Goal: Use online tool/utility

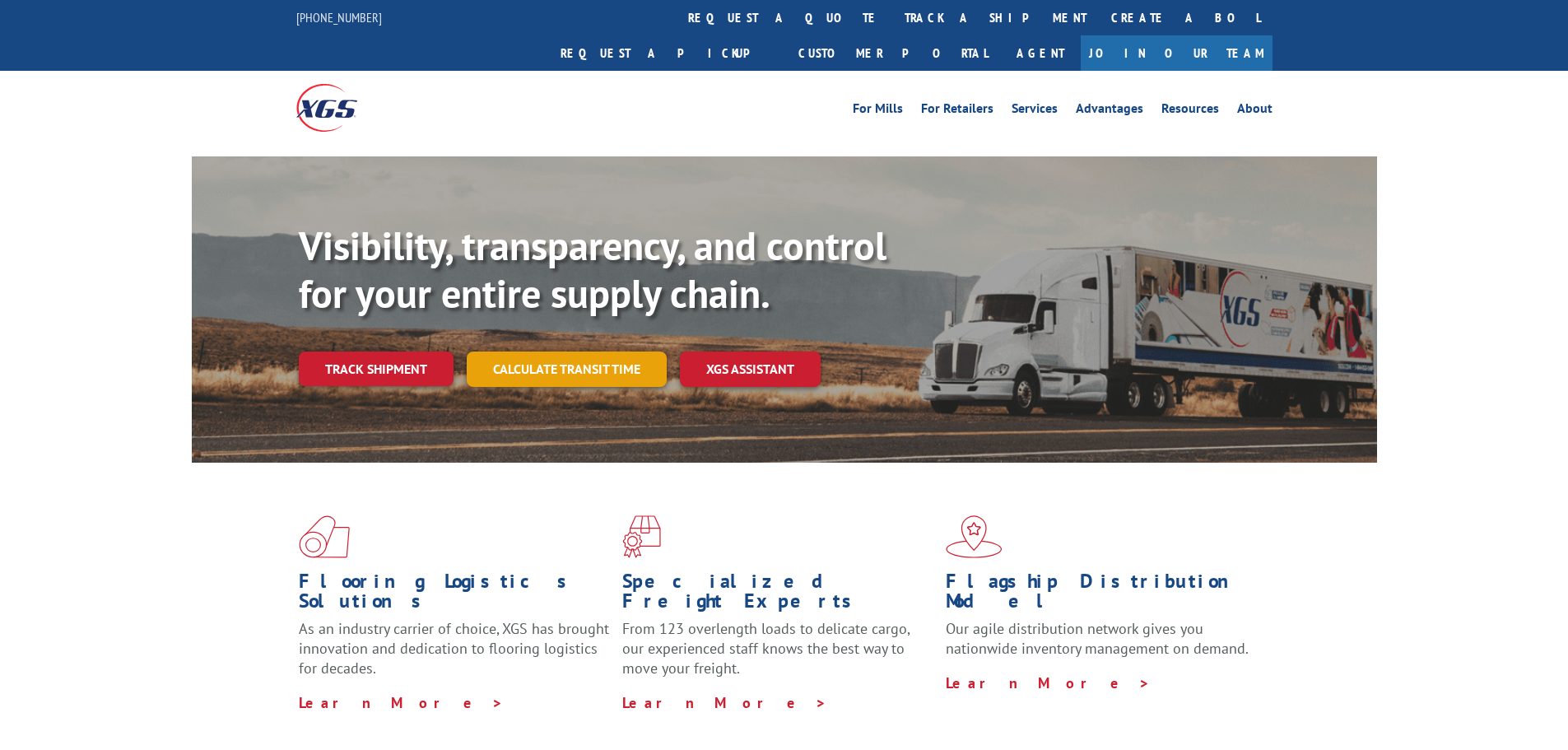
click at [563, 362] on div "Visibility, transparency, and control for your entire supply chain. Track shipm…" at bounding box center [838, 337] width 1079 height 230
click at [602, 352] on link "Calculate transit time" at bounding box center [566, 370] width 200 height 36
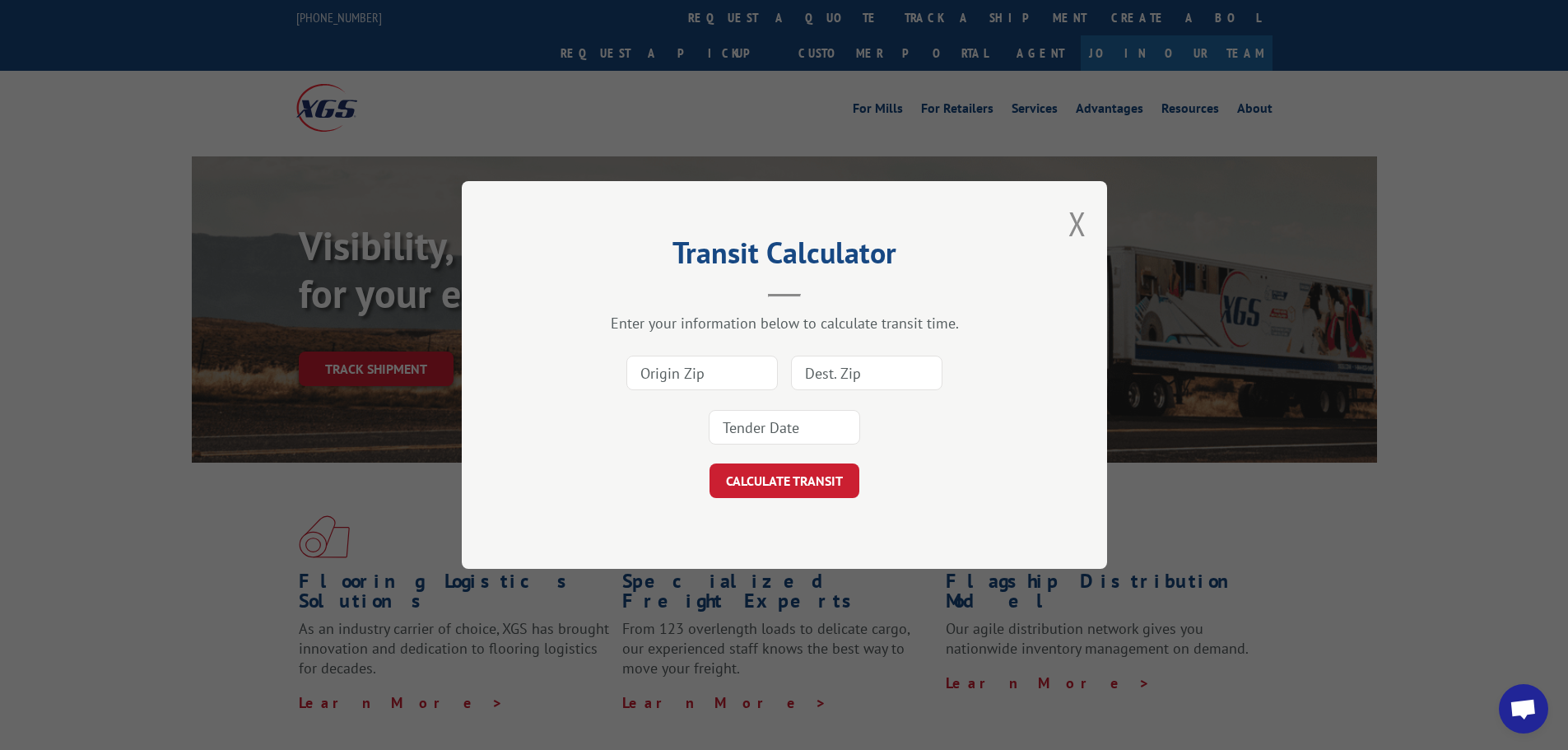
click at [707, 376] on input at bounding box center [702, 373] width 151 height 35
type input "30701"
type input "11934"
click at [710, 464] on button "CALCULATE TRANSIT" at bounding box center [784, 480] width 150 height 35
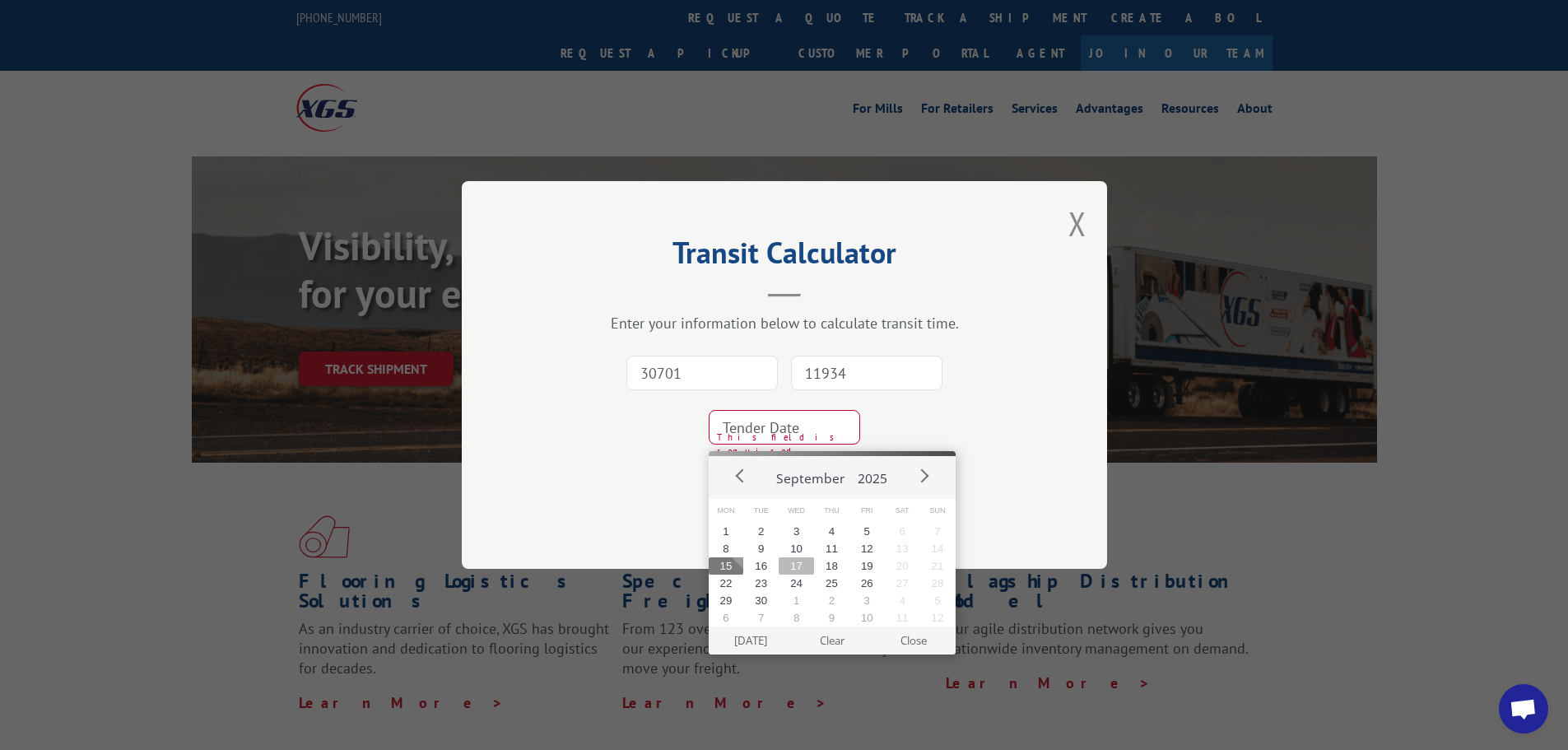
click at [800, 562] on button "17" at bounding box center [796, 566] width 36 height 17
type input "[DATE]"
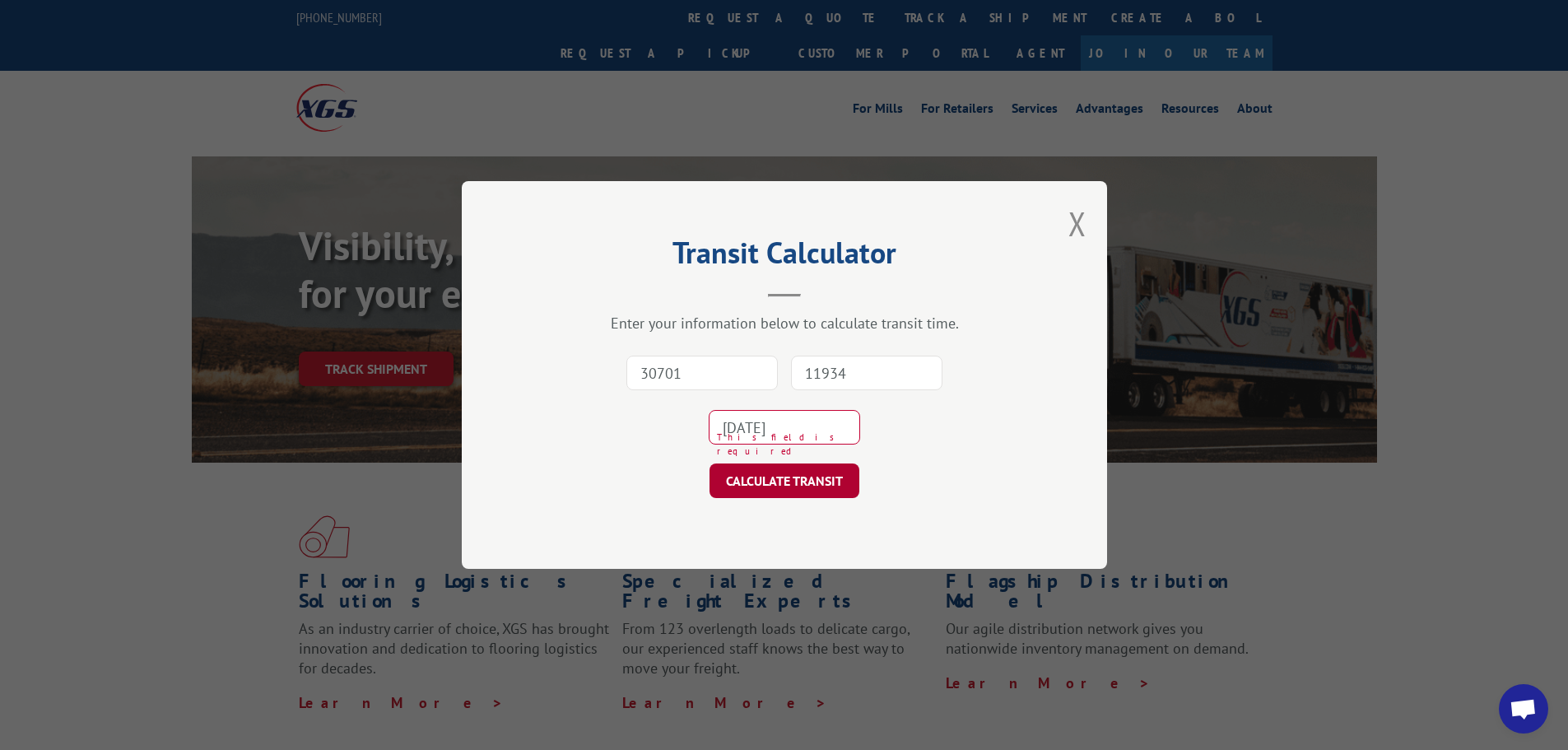
click at [807, 490] on button "CALCULATE TRANSIT" at bounding box center [784, 480] width 150 height 35
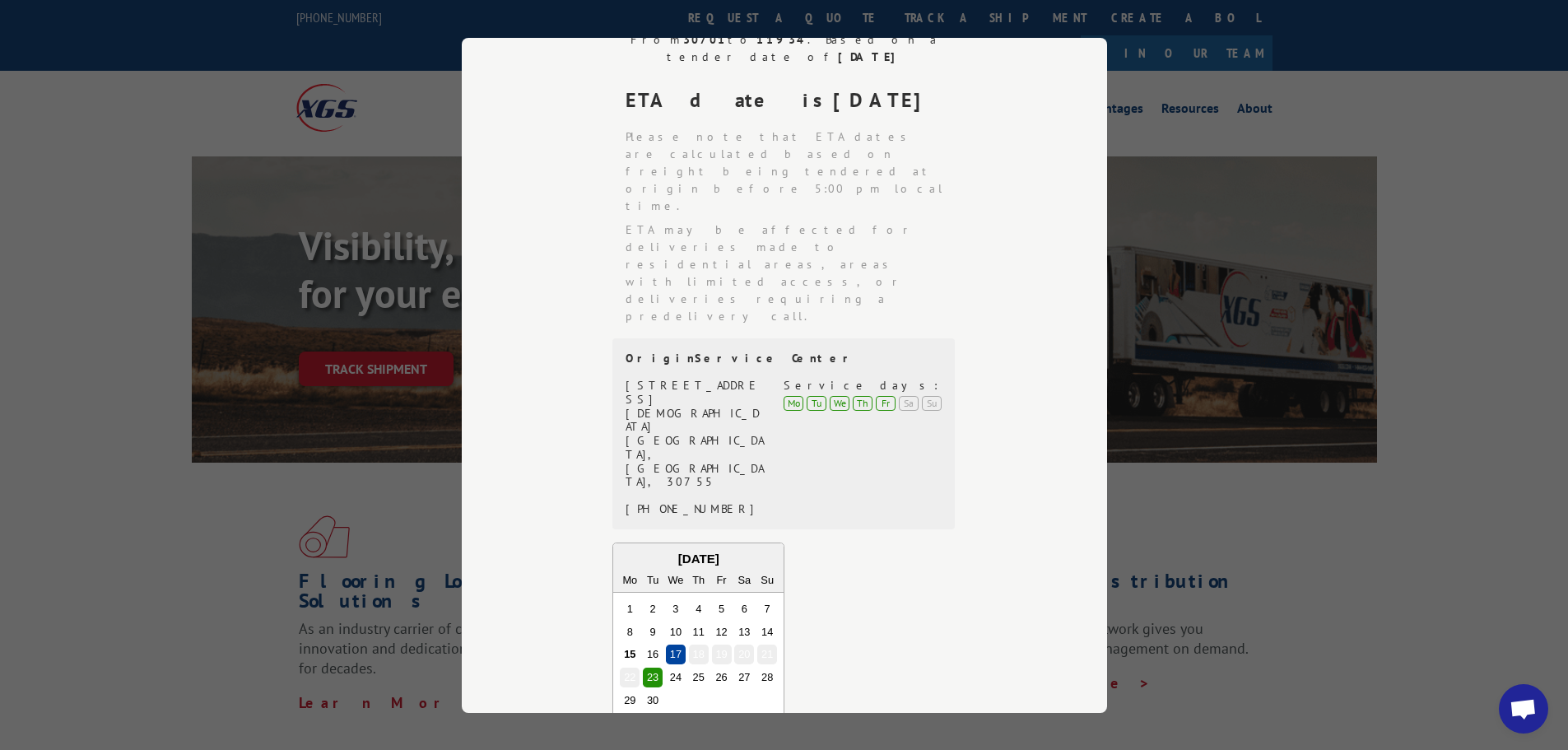
scroll to position [380, 0]
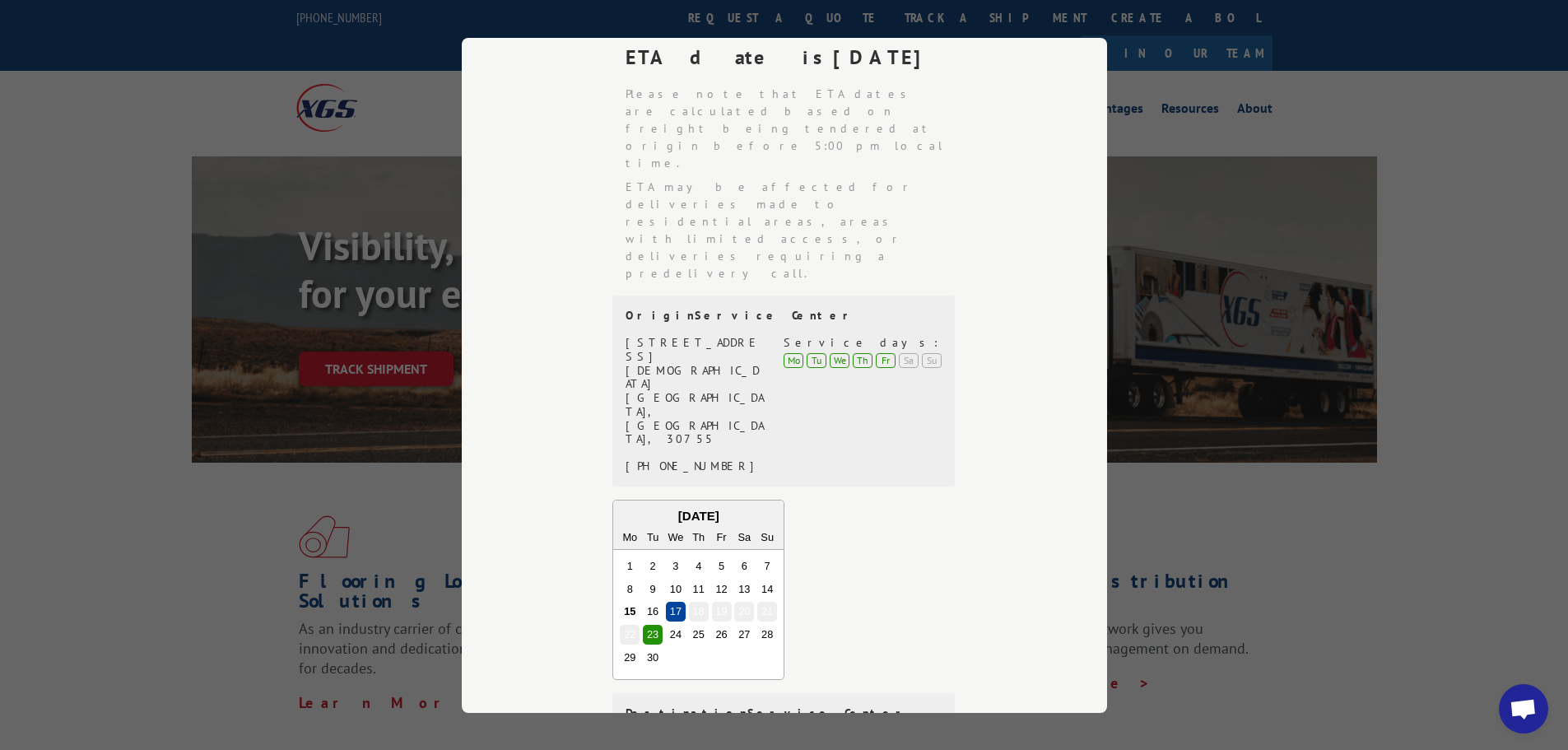
click at [987, 626] on div "From 30701 to 11934 . Based on a tender date of [DATE] ETA date is [DATE] Pleas…" at bounding box center [784, 453] width 481 height 930
